Goal: Information Seeking & Learning: Learn about a topic

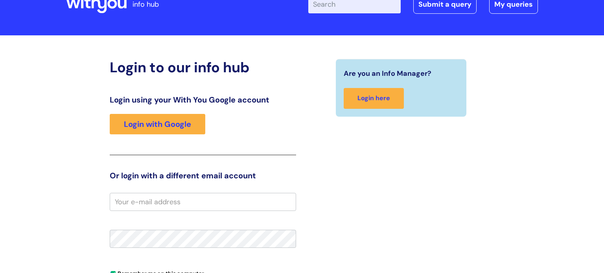
scroll to position [46, 0]
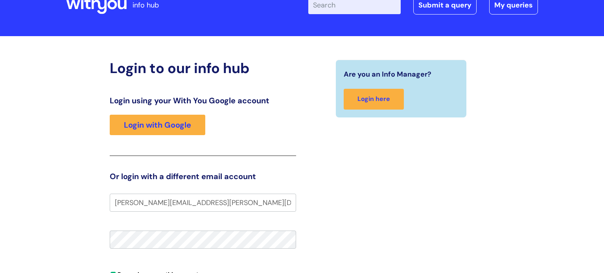
click at [119, 201] on input "Andrea.burns@wearewithyou.org.uk" at bounding box center [203, 203] width 186 height 18
type input "andrea.burns@wearewithyou.org.uk"
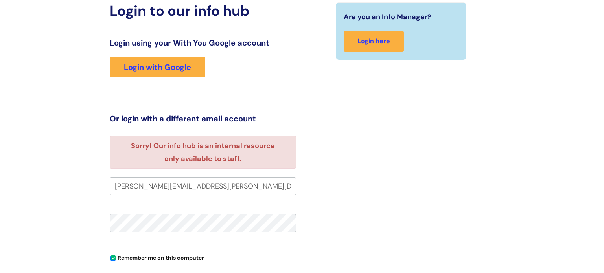
scroll to position [82, 0]
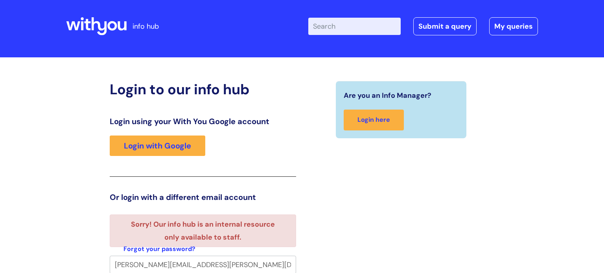
scroll to position [5, 0]
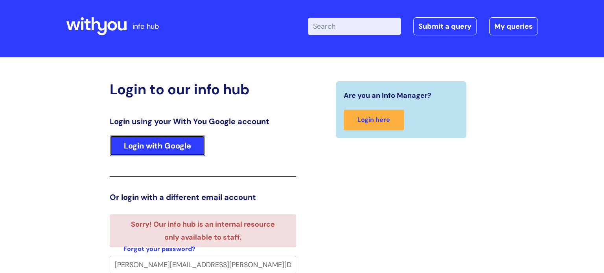
click at [159, 152] on link "Login with Google" at bounding box center [158, 146] width 96 height 20
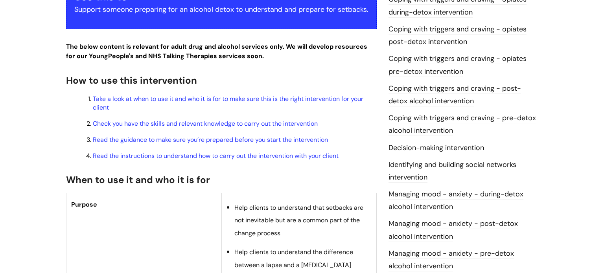
scroll to position [229, 0]
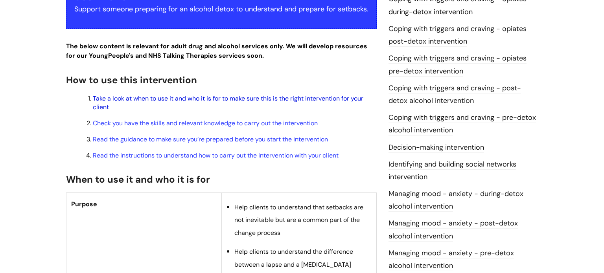
click at [185, 101] on link "Take a look at when to use it and who it is for to make sure this is the right …" at bounding box center [228, 102] width 271 height 17
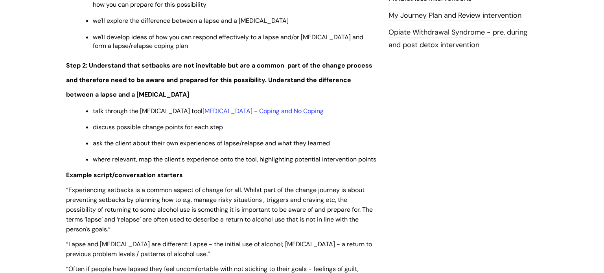
scroll to position [972, 0]
click at [260, 115] on link "Relapse - Coping and No Coping" at bounding box center [263, 111] width 121 height 8
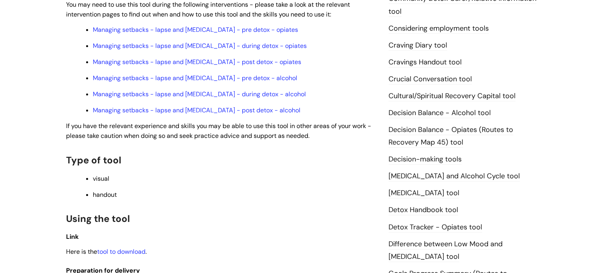
scroll to position [304, 0]
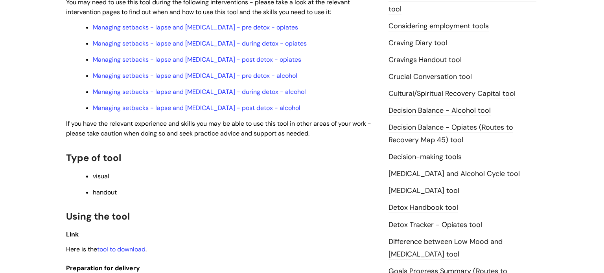
click at [411, 193] on link "[MEDICAL_DATA] tool" at bounding box center [424, 191] width 71 height 10
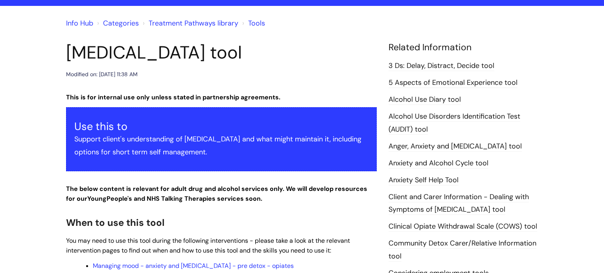
scroll to position [55, 0]
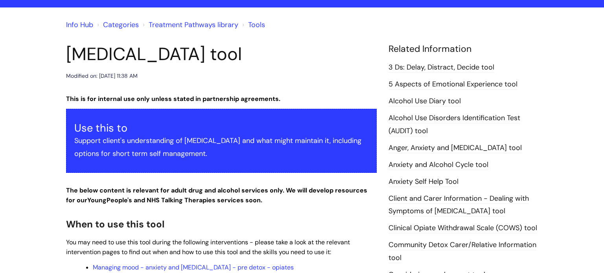
click at [427, 104] on link "Alcohol Use Diary tool" at bounding box center [425, 101] width 72 height 10
